Goal: Information Seeking & Learning: Learn about a topic

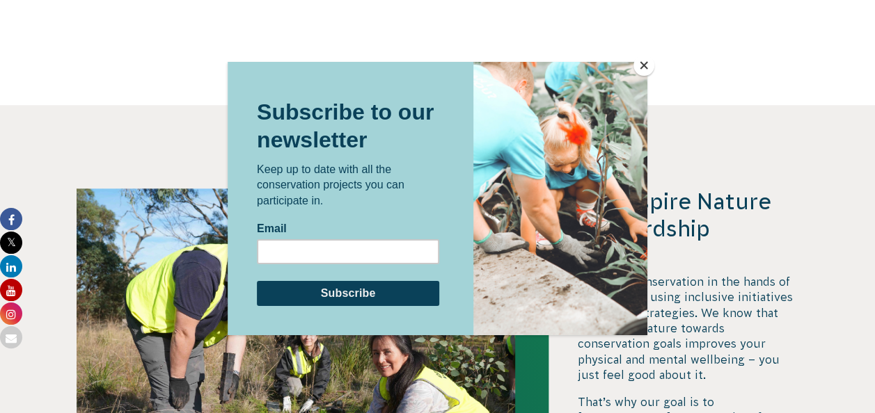
scroll to position [3271, 0]
click at [638, 66] on button "Close" at bounding box center [643, 65] width 21 height 21
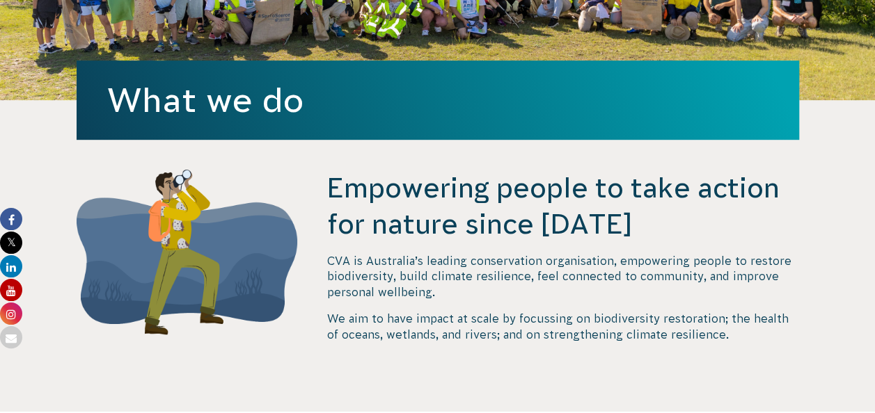
scroll to position [330, 0]
drag, startPoint x: 315, startPoint y: 251, endPoint x: 354, endPoint y: 266, distance: 41.2
click at [354, 266] on div "Empowering people to take action for nature since [DATE] CVA is Australia’s lea…" at bounding box center [438, 291] width 752 height 242
drag, startPoint x: 354, startPoint y: 266, endPoint x: 325, endPoint y: 195, distance: 76.5
click at [325, 195] on div "Empowering people to take action for nature since [DATE] CVA is Australia’s lea…" at bounding box center [438, 291] width 752 height 242
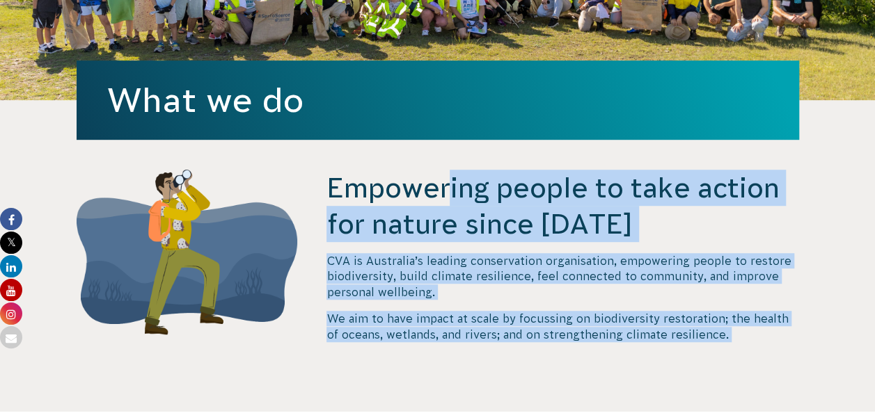
drag, startPoint x: 325, startPoint y: 195, endPoint x: 722, endPoint y: 344, distance: 423.8
click at [722, 344] on div "Empowering people to take action for nature since [DATE] CVA is Australia’s lea…" at bounding box center [438, 291] width 752 height 242
copy body "Empowering people to take action for nature since [DATE] CVA is Australia’s lea…"
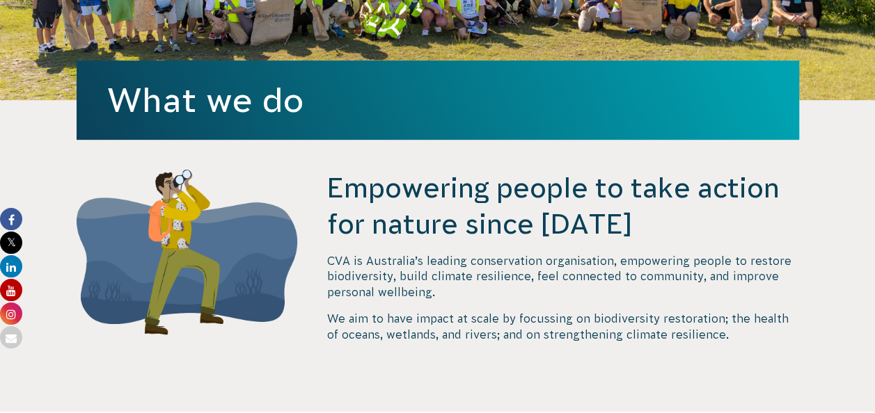
click at [17, 166] on section "Empowering people to take action for nature since [DATE] CVA is Australia’s lea…" at bounding box center [437, 256] width 875 height 312
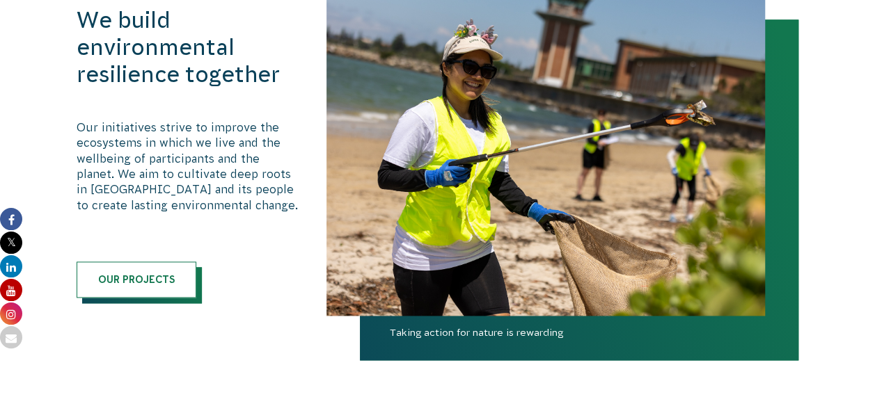
scroll to position [839, 0]
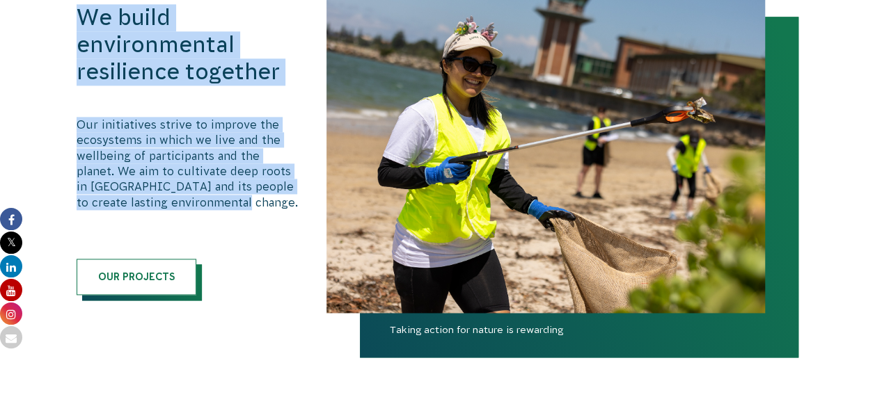
drag, startPoint x: 61, startPoint y: 15, endPoint x: 250, endPoint y: 201, distance: 264.8
click at [250, 201] on div "We build environmental resilience together Our initiatives strive to improve th…" at bounding box center [438, 149] width 752 height 327
copy div "We build environmental resilience together Our initiatives strive to improve th…"
click at [404, 287] on img at bounding box center [545, 149] width 438 height 327
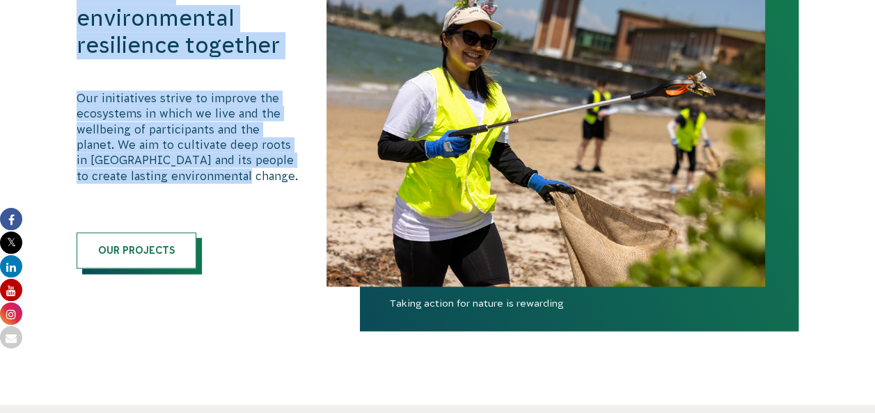
scroll to position [884, 0]
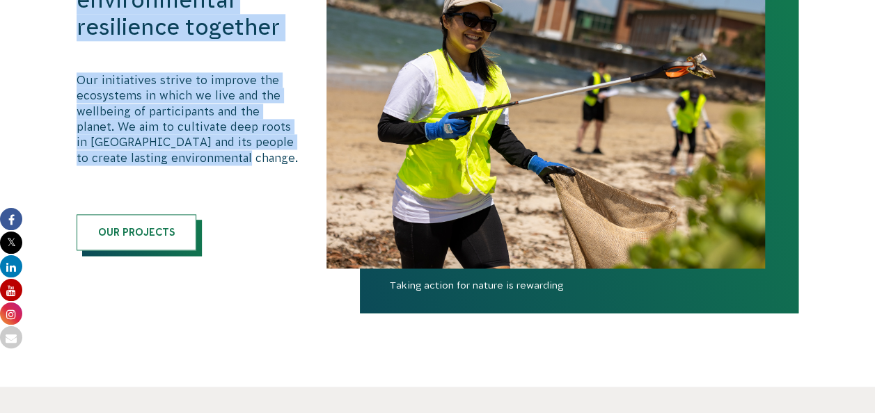
click at [457, 177] on img at bounding box center [545, 105] width 438 height 327
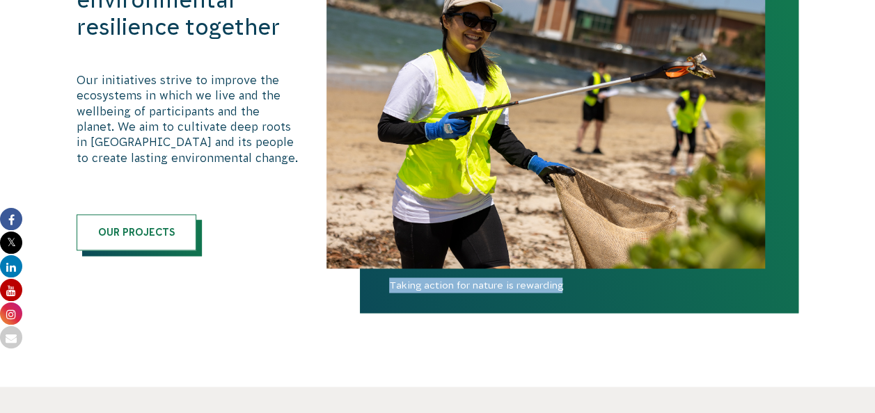
drag, startPoint x: 381, startPoint y: 288, endPoint x: 574, endPoint y: 290, distance: 192.8
click at [574, 290] on span "Taking action for nature is rewarding" at bounding box center [579, 295] width 438 height 35
copy span "Taking action for nature is rewarding"
click at [257, 212] on div "We build environmental resilience together Our initiatives strive to improve th…" at bounding box center [187, 105] width 221 height 291
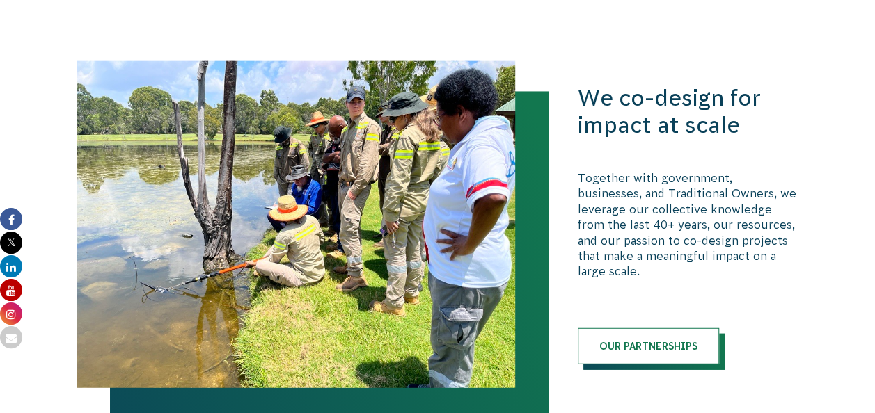
scroll to position [1668, 0]
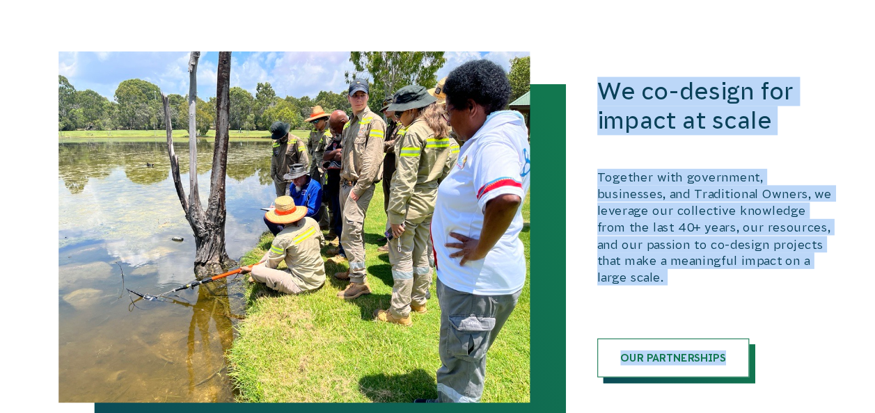
drag, startPoint x: 570, startPoint y: 94, endPoint x: 787, endPoint y: 282, distance: 287.2
click at [787, 282] on div "We co-design for impact at scale Together with government, businesses, and Trad…" at bounding box center [438, 224] width 752 height 327
copy div "We co-design for impact at scale Together with government, businesses, and Trad…"
click at [572, 303] on div "We co-design for impact at scale Together with government, businesses, and Trad…" at bounding box center [438, 224] width 752 height 327
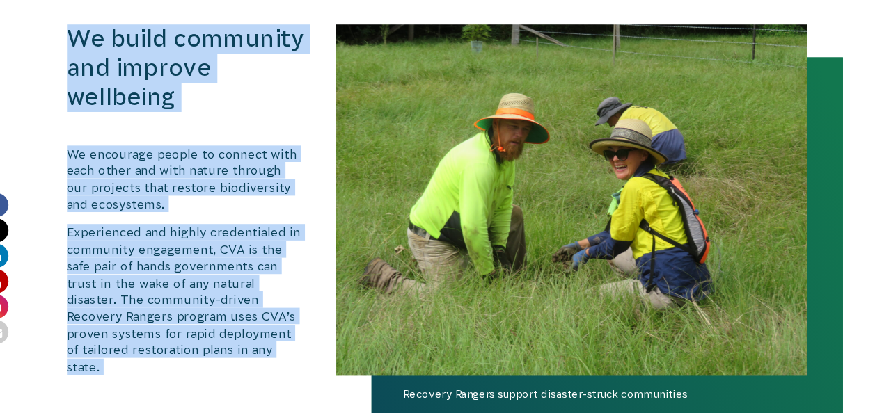
scroll to position [3080, 0]
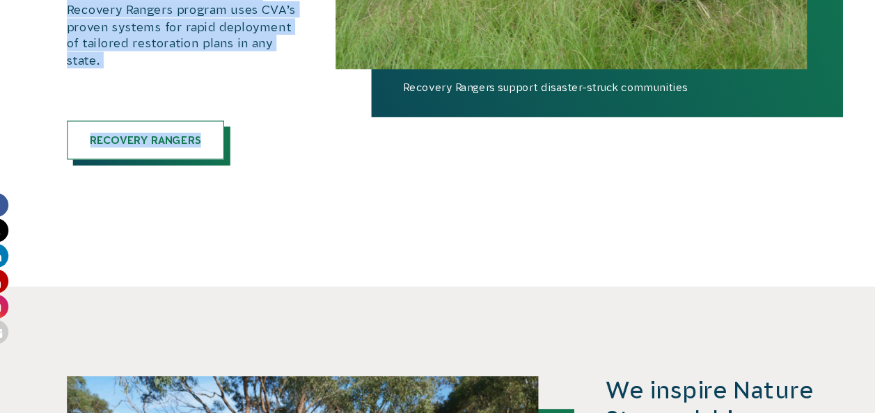
drag, startPoint x: 58, startPoint y: 109, endPoint x: 226, endPoint y: 136, distance: 169.9
copy div "We build community and improve wellbeing We encourage people to connect with ea…"
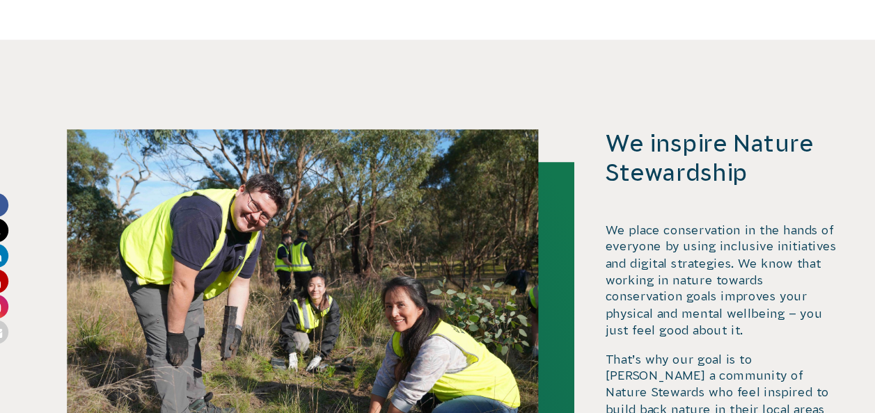
scroll to position [3311, 0]
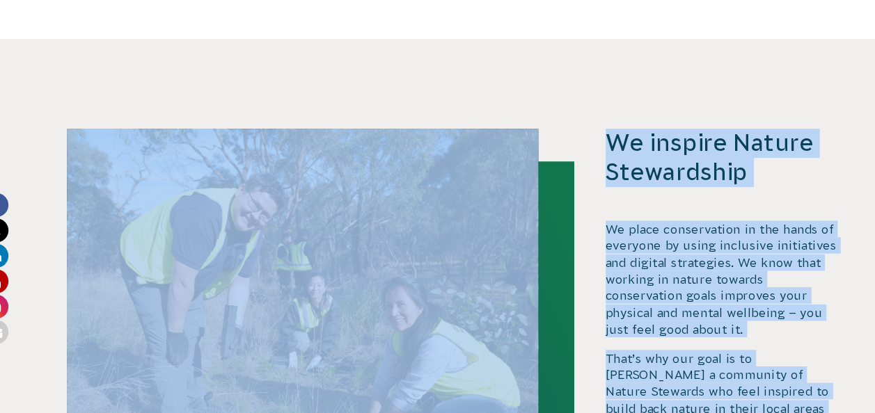
drag, startPoint x: 561, startPoint y: 140, endPoint x: 580, endPoint y: 106, distance: 39.3
click at [580, 106] on section "We inspire Nature Stewardship We place conservation in the hands of everyone by…" at bounding box center [437, 350] width 875 height 571
copy div "We inspire Nature Stewardship We place conservation in the hands of everyone by…"
click at [580, 106] on section "We inspire Nature Stewardship We place conservation in the hands of everyone by…" at bounding box center [437, 350] width 875 height 571
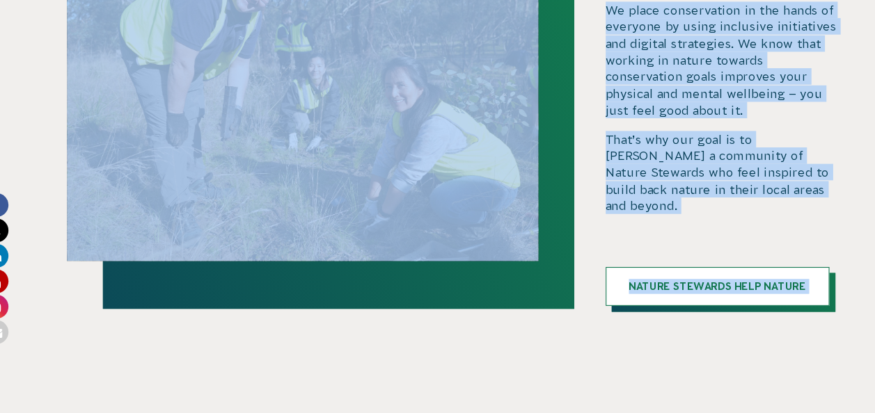
scroll to position [3534, 0]
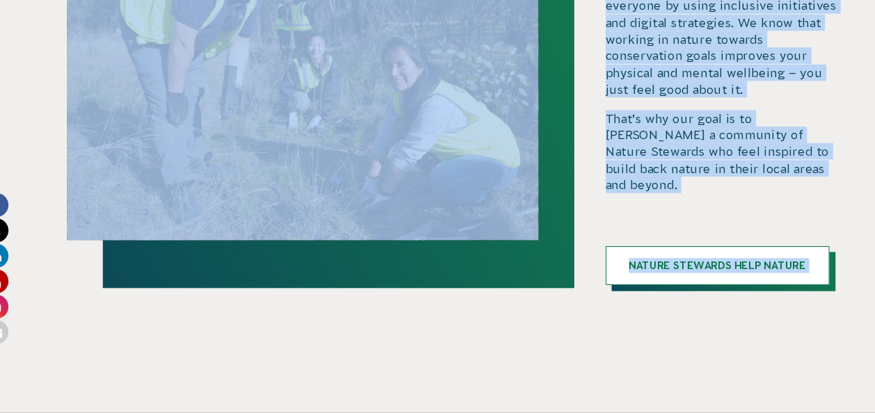
drag, startPoint x: 569, startPoint y: 146, endPoint x: 775, endPoint y: 253, distance: 231.3
click at [775, 253] on div "We inspire Nature Stewardship We place conservation in the hands of everyone by…" at bounding box center [438, 109] width 752 height 369
copy div "We inspire Nature Stewardship We place conservation in the hands of everyone by…"
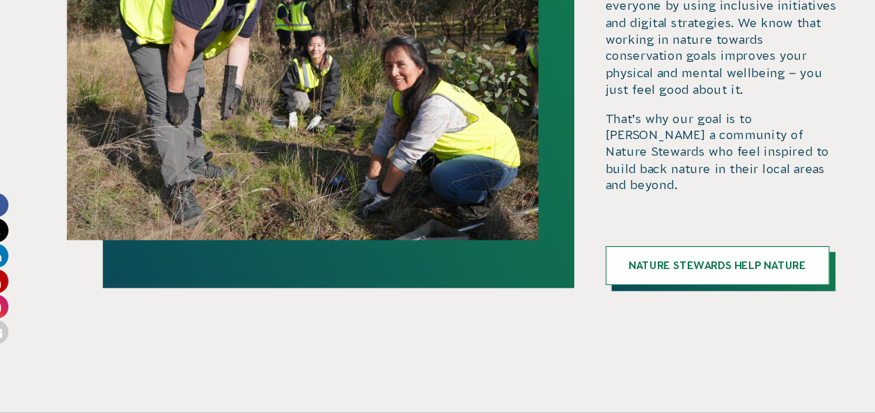
click at [592, 350] on section "We inspire Nature Stewardship We place conservation in the hands of everyone by…" at bounding box center [437, 126] width 875 height 571
click at [24, 182] on section "We inspire Nature Stewardship We place conservation in the hands of everyone by…" at bounding box center [437, 126] width 875 height 571
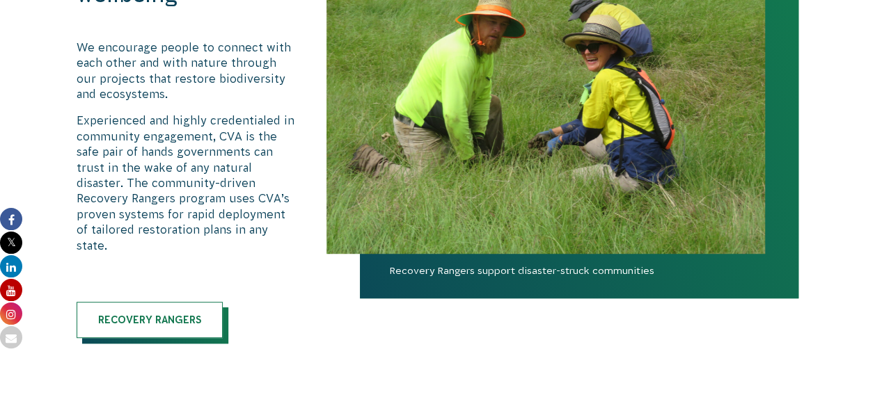
scroll to position [2920, 0]
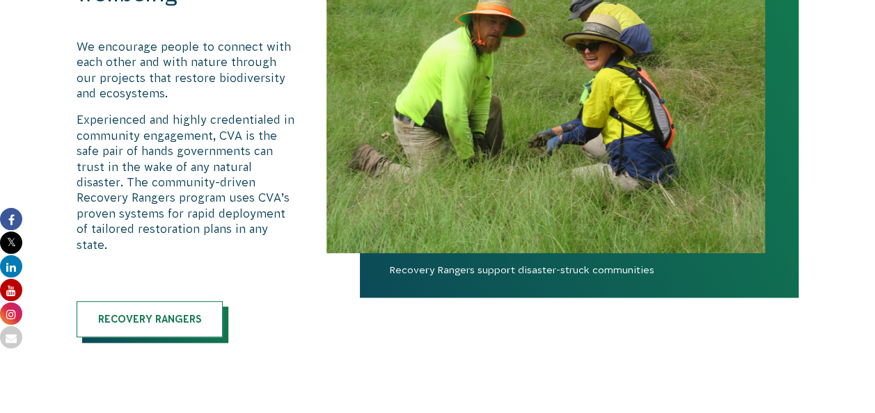
click at [860, 52] on section "We build community and improve wellbeing We encourage people to connect with ea…" at bounding box center [437, 149] width 875 height 613
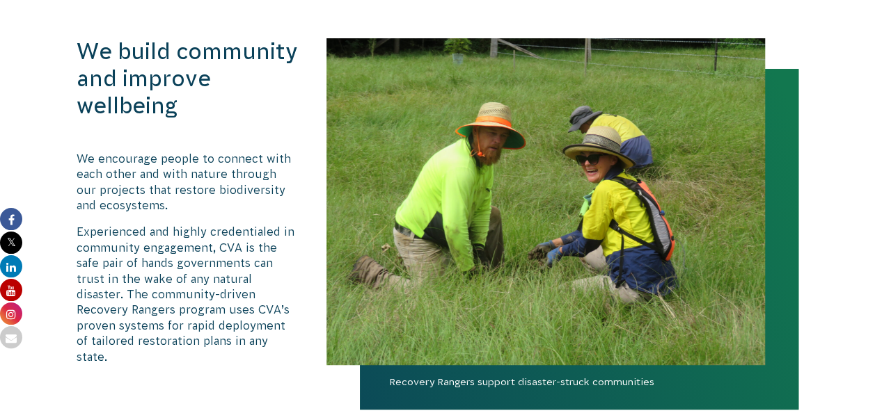
scroll to position [2783, 0]
